Goal: Task Accomplishment & Management: Use online tool/utility

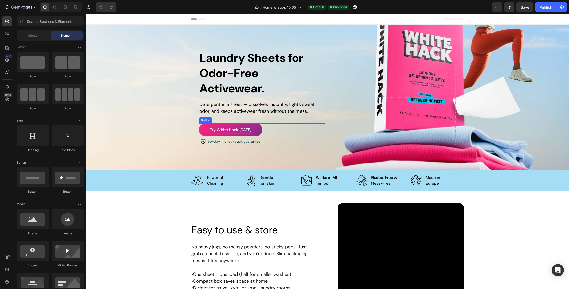
click at [248, 127] on span "Try White Hack [DATE]" at bounding box center [231, 129] width 42 height 5
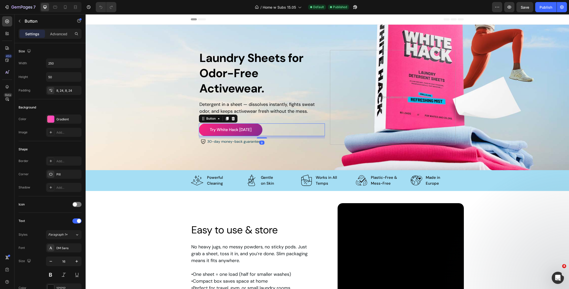
click at [251, 125] on link "Try White Hack [DATE]" at bounding box center [231, 129] width 64 height 13
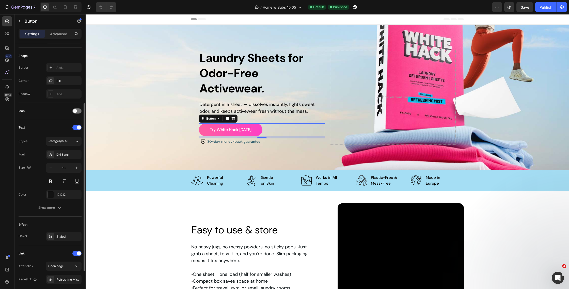
scroll to position [97, 0]
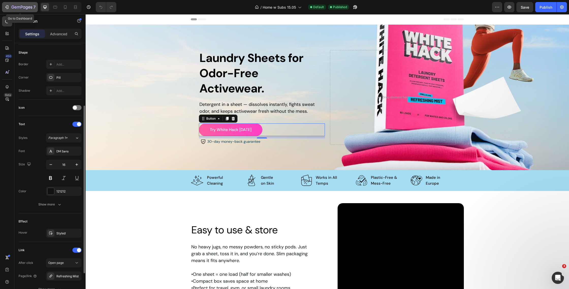
click at [21, 5] on div "7" at bounding box center [23, 7] width 24 height 6
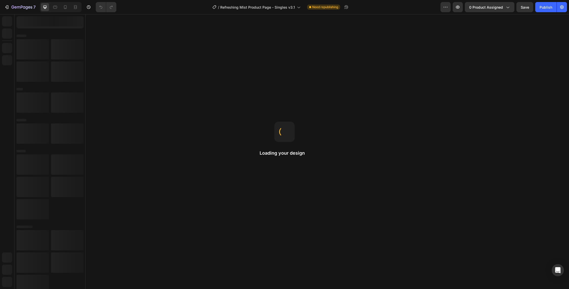
radio input "false"
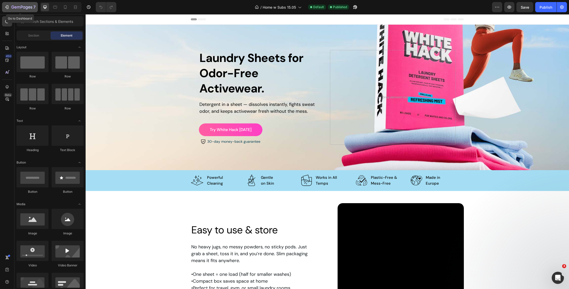
click at [29, 7] on icon "button" at bounding box center [29, 7] width 2 height 2
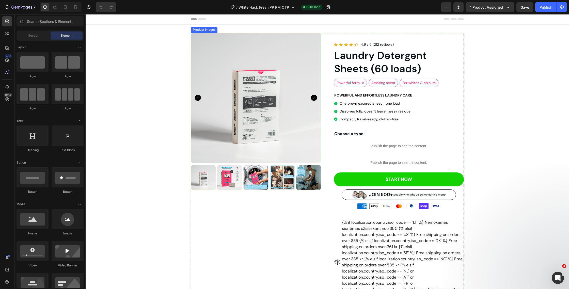
click at [223, 170] on img at bounding box center [229, 177] width 25 height 25
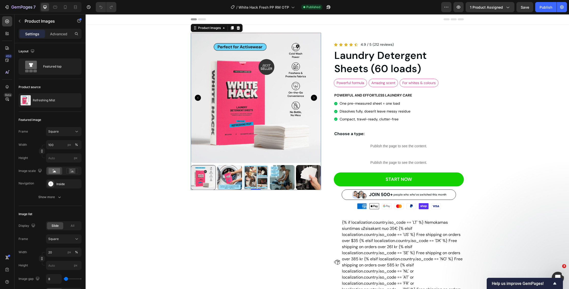
click at [285, 128] on img at bounding box center [256, 98] width 130 height 130
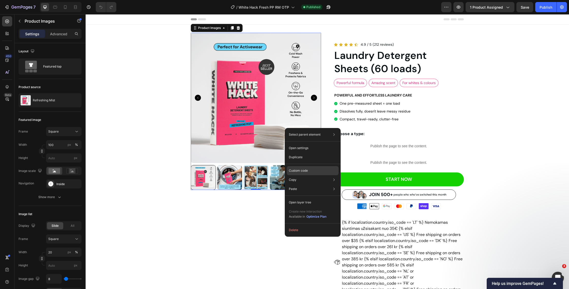
click at [292, 170] on p "Custom code" at bounding box center [298, 170] width 19 height 5
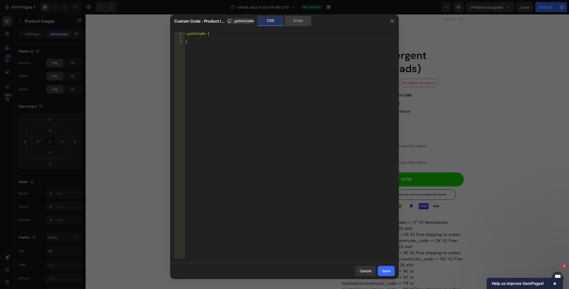
click at [297, 21] on div "Script" at bounding box center [298, 21] width 27 height 10
click at [246, 20] on span ".gy6k5CkpMn" at bounding box center [243, 21] width 21 height 5
click at [279, 21] on div "CSS" at bounding box center [270, 21] width 27 height 10
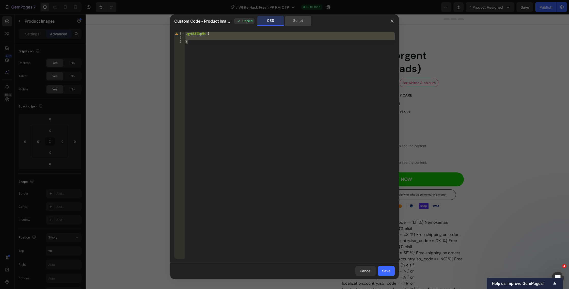
click at [301, 22] on div "Script" at bounding box center [298, 21] width 27 height 10
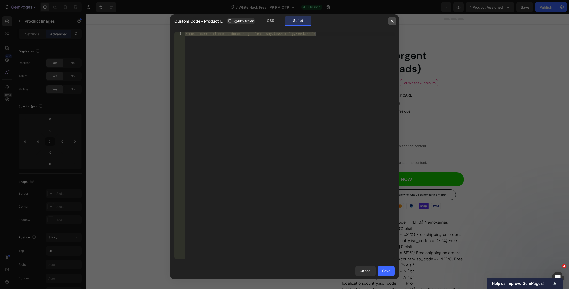
click at [391, 21] on icon "button" at bounding box center [392, 21] width 4 height 4
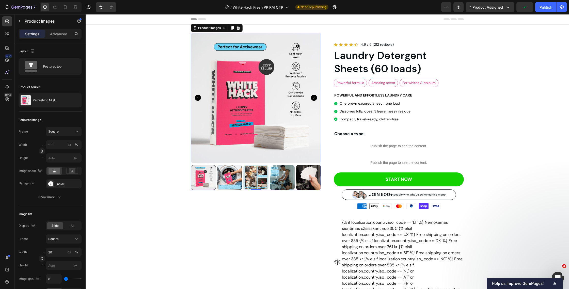
click at [230, 174] on img at bounding box center [229, 177] width 25 height 25
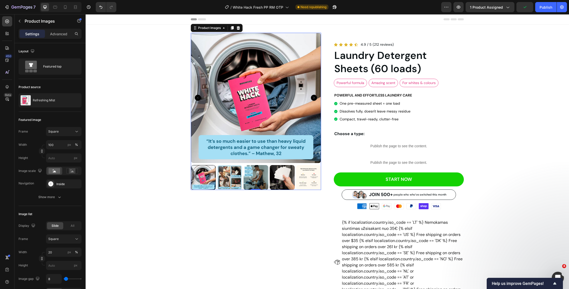
click at [197, 174] on div at bounding box center [203, 177] width 25 height 25
click at [200, 99] on icon "Carousel Back Arrow" at bounding box center [198, 98] width 6 height 6
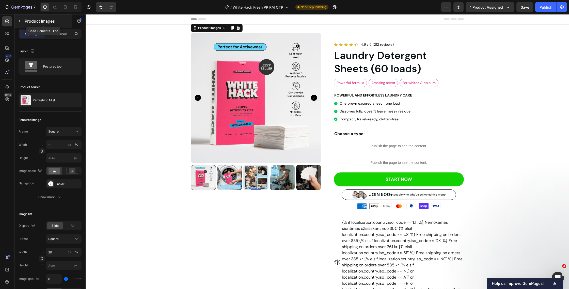
click at [20, 21] on icon "button" at bounding box center [20, 21] width 4 height 4
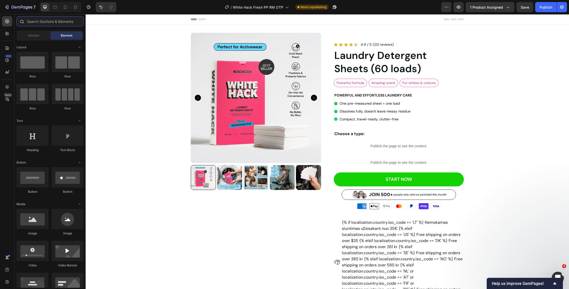
click at [42, 23] on input "text" at bounding box center [50, 21] width 67 height 10
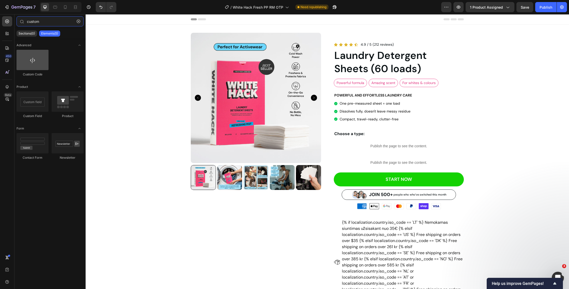
type input "custom"
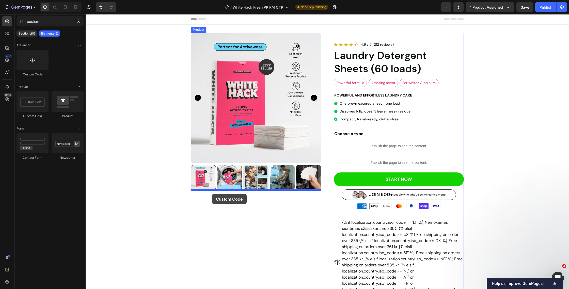
drag, startPoint x: 113, startPoint y: 67, endPoint x: 212, endPoint y: 194, distance: 161.0
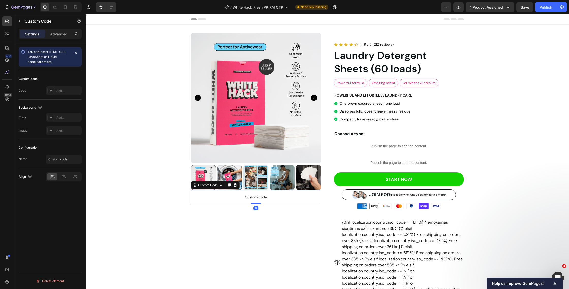
click at [219, 194] on span "Custom code" at bounding box center [256, 197] width 130 height 6
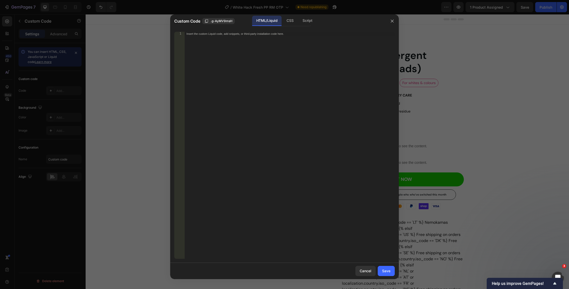
click at [266, 87] on div "Insert the custom Liquid code, add snippets, or third-party installation code h…" at bounding box center [289, 149] width 210 height 235
paste textarea "</script>"
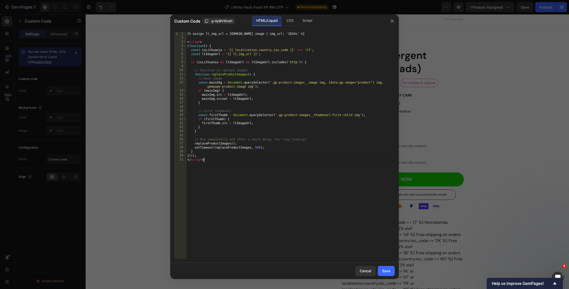
click at [314, 96] on div "{% assign lt_img_url = [DOMAIN_NAME]_image | img_url: '1024x' %} < script > ( f…" at bounding box center [290, 149] width 209 height 235
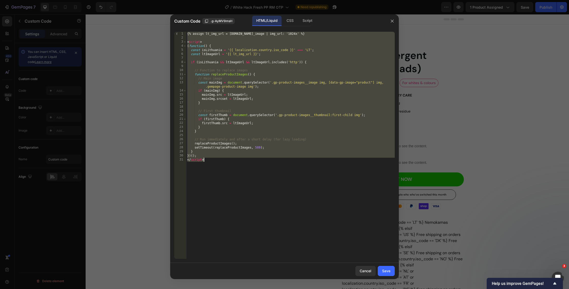
paste textarea
type textarea "</script>"
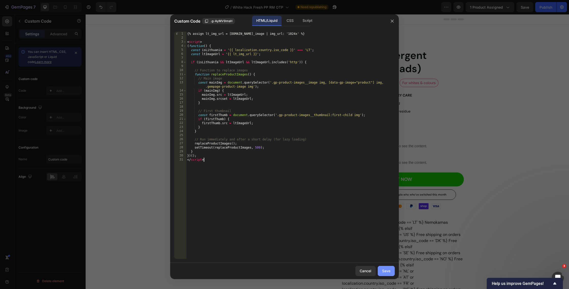
click at [386, 272] on div "Save" at bounding box center [386, 270] width 8 height 5
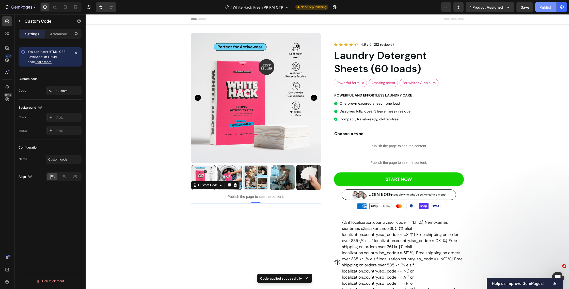
click at [548, 9] on div "Publish" at bounding box center [545, 7] width 13 height 5
click at [215, 196] on p "Publish the page to see the content." at bounding box center [256, 196] width 130 height 5
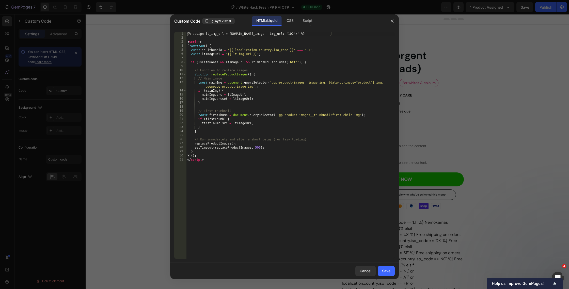
click at [236, 126] on div "{% assign lt_img_url = [DOMAIN_NAME]_image | img_url: '1024x' %} < script > ( f…" at bounding box center [290, 149] width 209 height 235
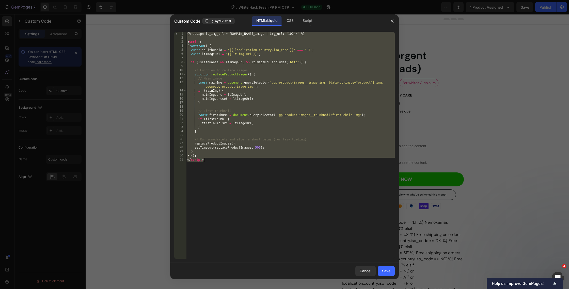
paste textarea
type textarea "</script>"
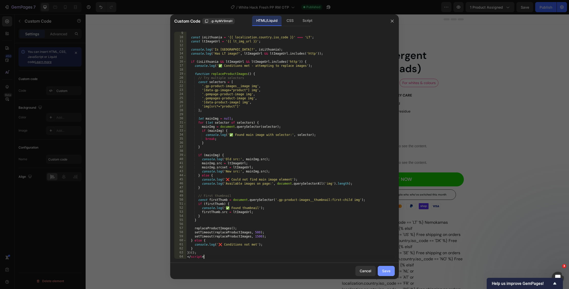
click at [383, 268] on button "Save" at bounding box center [386, 271] width 17 height 10
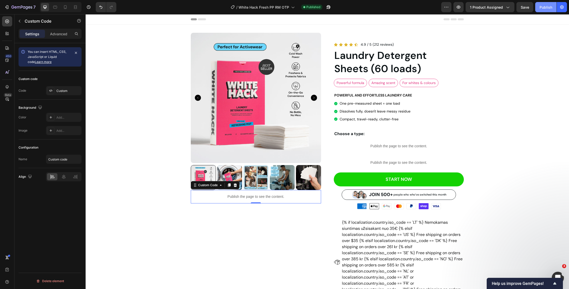
click at [546, 6] on div "Publish" at bounding box center [545, 7] width 13 height 5
click at [236, 186] on icon at bounding box center [235, 185] width 3 height 4
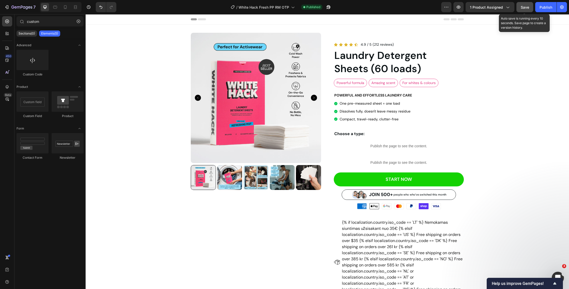
click at [526, 3] on button "Save" at bounding box center [524, 7] width 17 height 10
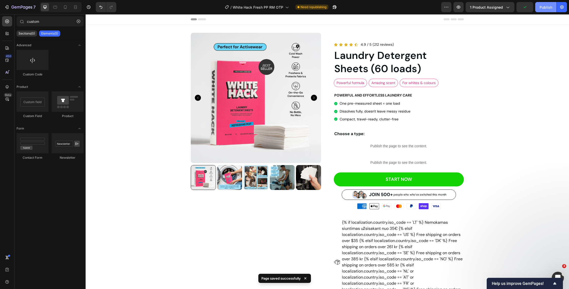
click at [545, 5] on div "Publish" at bounding box center [545, 7] width 13 height 5
